Goal: Information Seeking & Learning: Learn about a topic

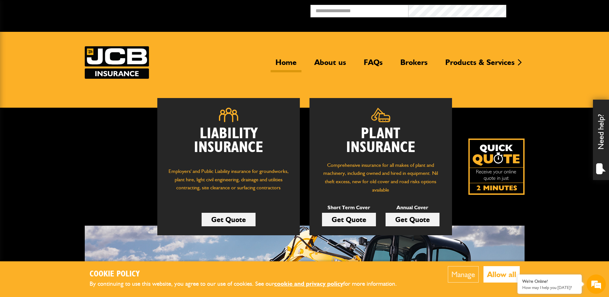
click at [501, 274] on button "Allow all" at bounding box center [502, 274] width 36 height 16
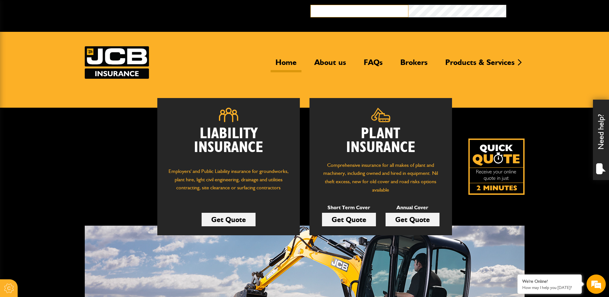
click at [360, 13] on input "email" at bounding box center [360, 11] width 98 height 13
type input "**********"
click at [507, 5] on button "Broker Login" at bounding box center [556, 10] width 98 height 10
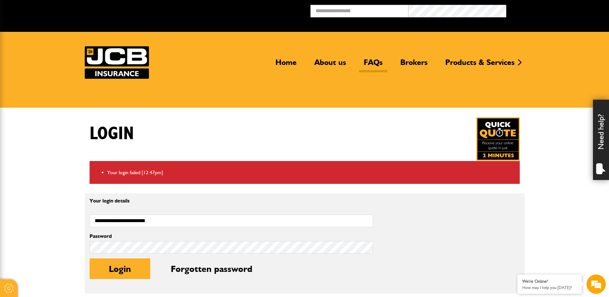
click at [369, 62] on link "FAQs" at bounding box center [373, 65] width 29 height 15
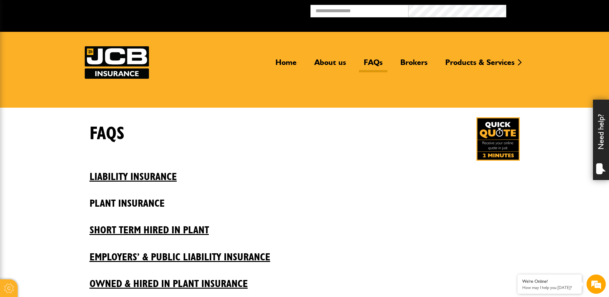
click at [142, 207] on h2 "Plant insurance" at bounding box center [305, 199] width 430 height 22
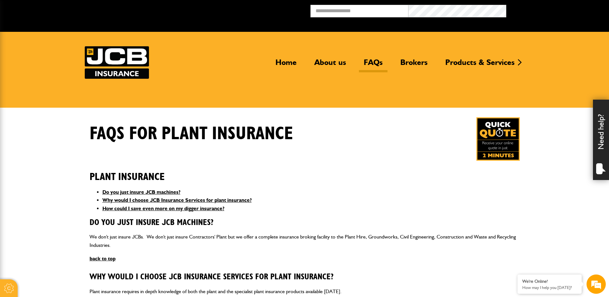
click at [605, 150] on div "Need help?" at bounding box center [601, 140] width 16 height 80
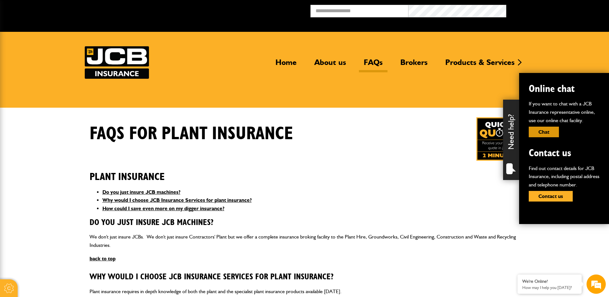
click at [543, 133] on button "Chat" at bounding box center [544, 132] width 30 height 11
